Goal: Find specific page/section: Find specific page/section

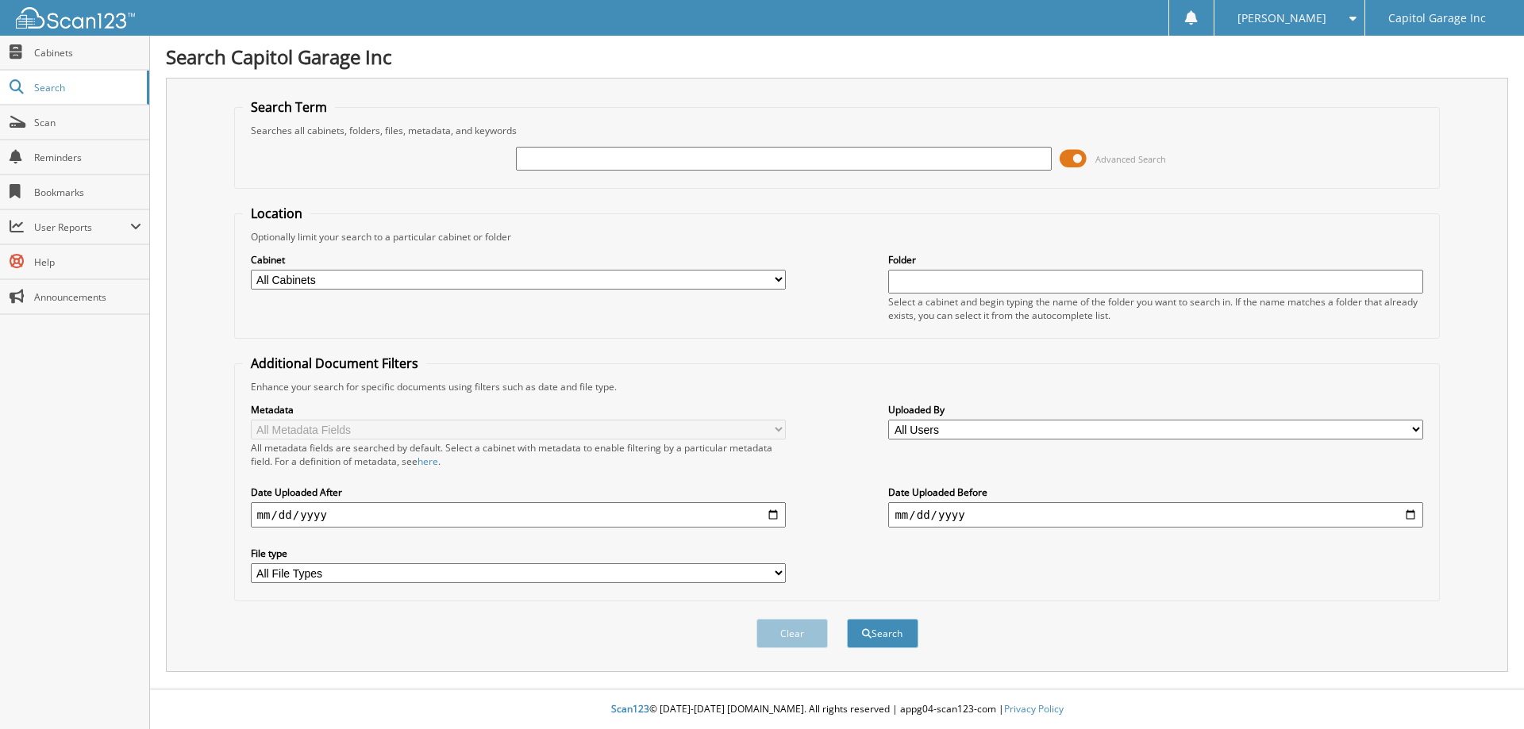
click at [888, 259] on label "Folder" at bounding box center [1155, 259] width 535 height 13
click at [729, 161] on input "text" at bounding box center [783, 159] width 535 height 24
type input "12000t"
click at [847, 619] on button "Search" at bounding box center [882, 633] width 71 height 29
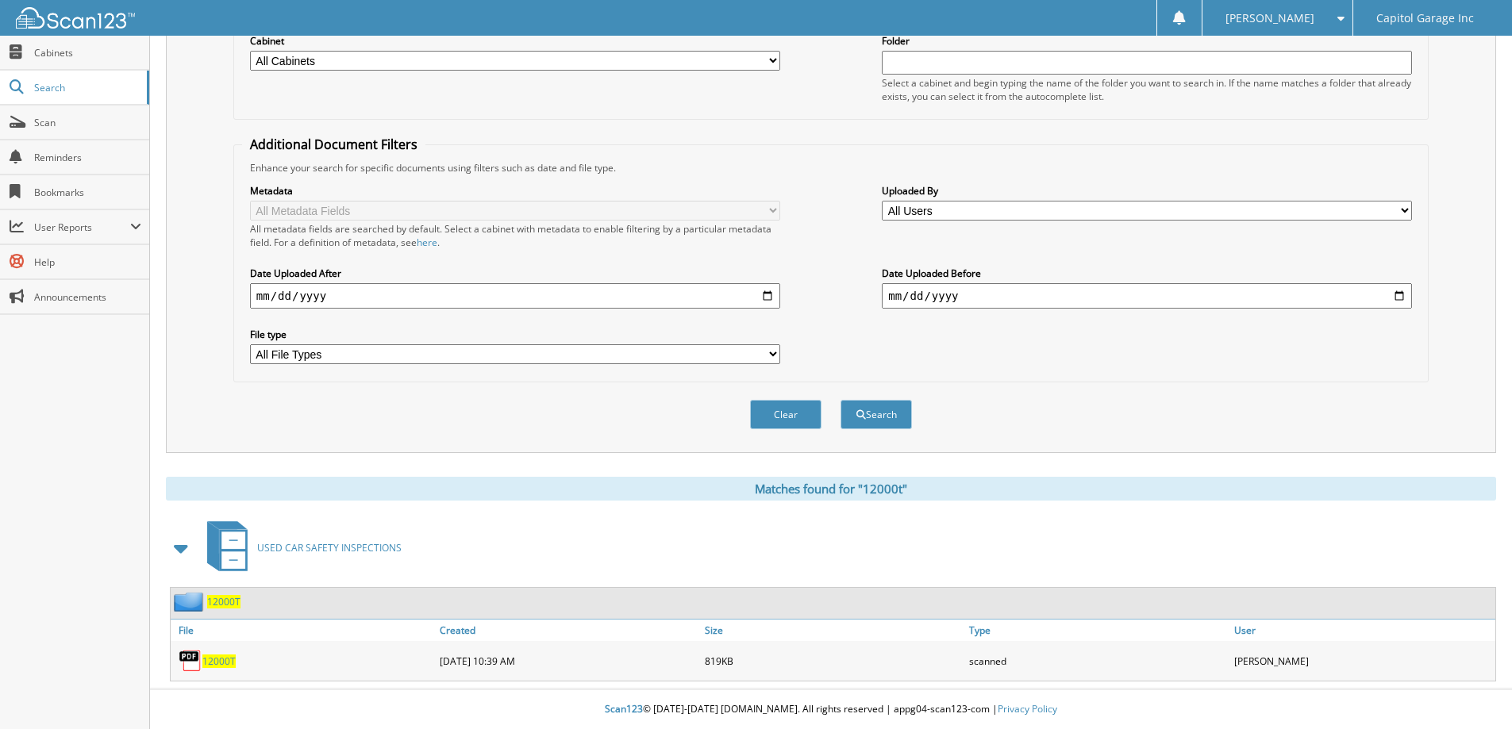
click at [216, 665] on span "12000T" at bounding box center [218, 661] width 33 height 13
click at [1495, 88] on div "Search Term Searches all cabinets, folders, files, metadata, and keywords 12000…" at bounding box center [831, 156] width 1330 height 594
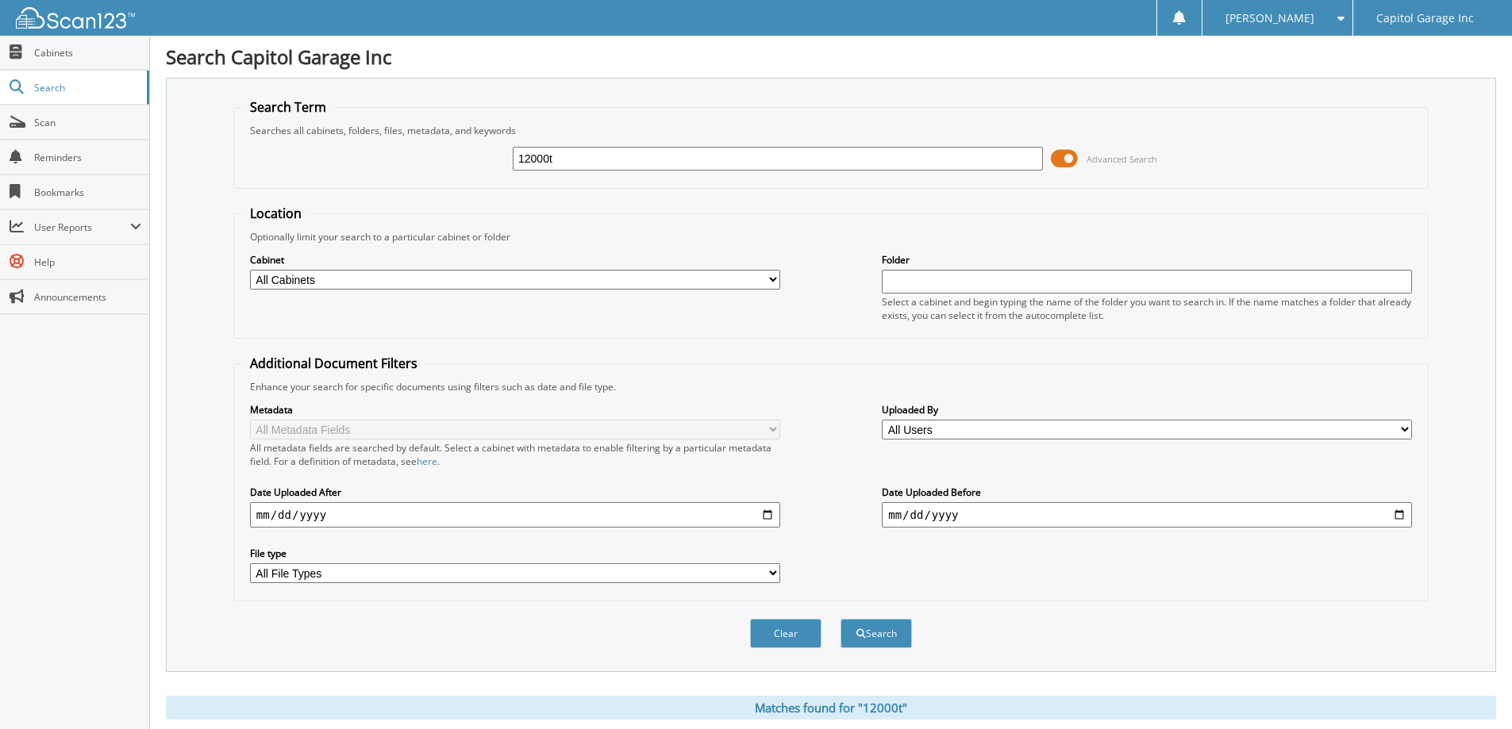
drag, startPoint x: 567, startPoint y: 164, endPoint x: 430, endPoint y: 175, distance: 137.7
click at [432, 175] on div "12000t Advanced Search" at bounding box center [831, 158] width 1178 height 43
drag, startPoint x: 1187, startPoint y: 113, endPoint x: 1201, endPoint y: 88, distance: 28.8
click at [1194, 102] on fieldset "Search Term Searches all cabinets, folders, files, metadata, and keywords 12000…" at bounding box center [830, 143] width 1195 height 90
